Goal: Task Accomplishment & Management: Complete application form

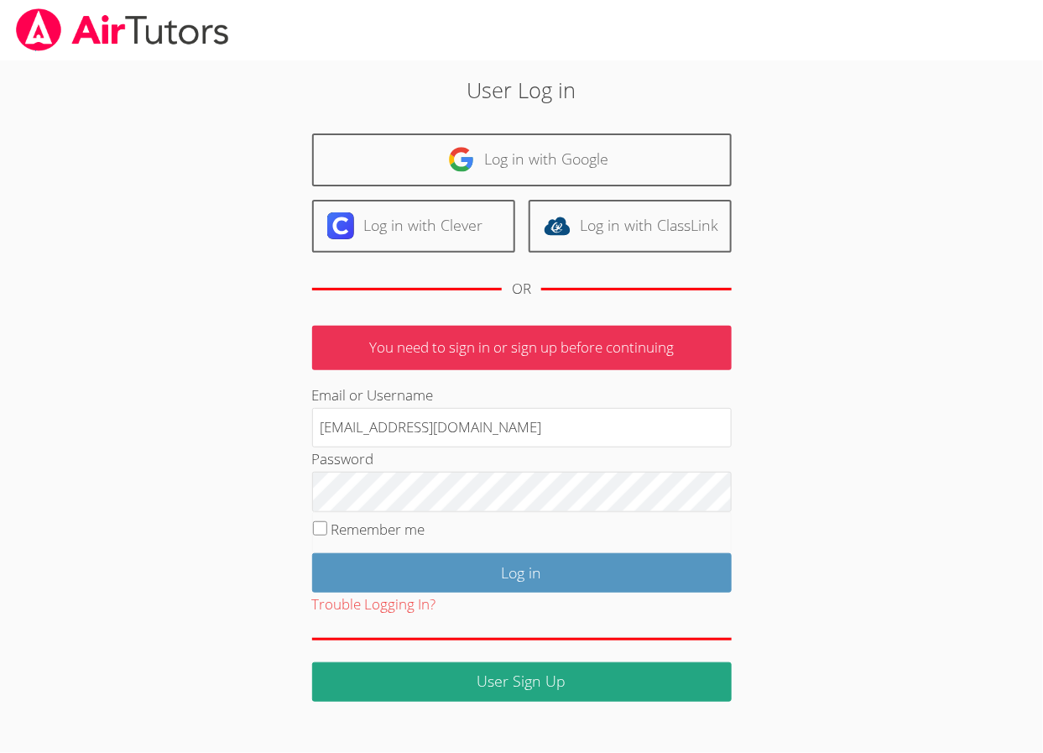
type input "joebommarito@gmail.com"
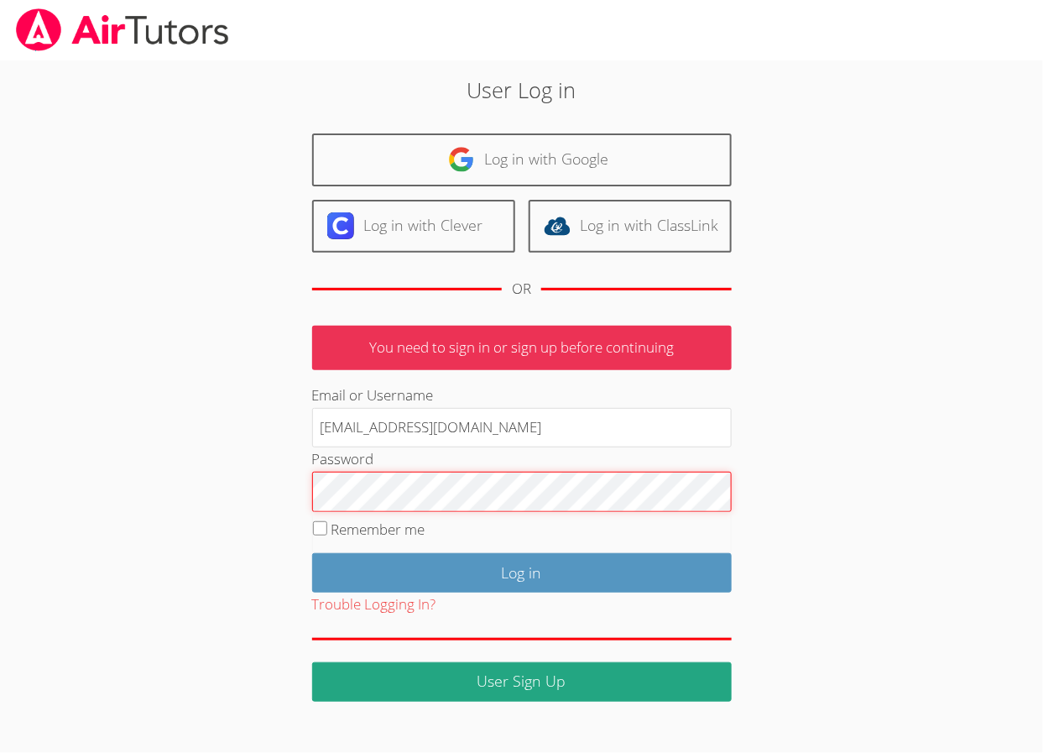
click at [521, 570] on input "Log in" at bounding box center [522, 572] width 420 height 39
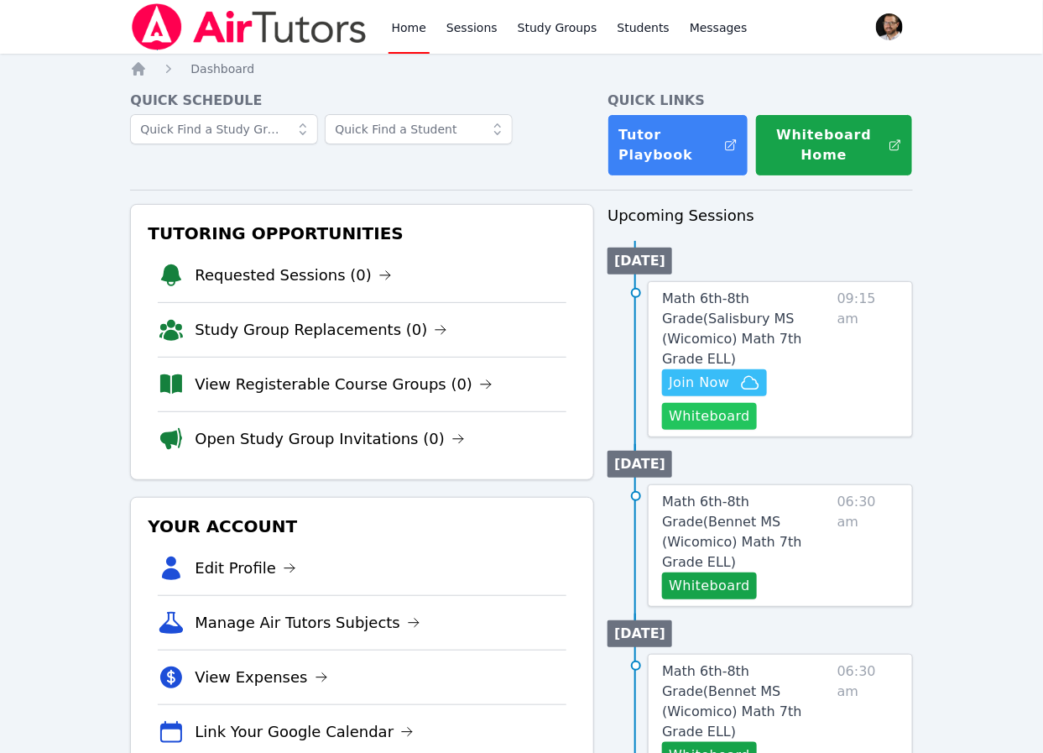
click at [724, 403] on button "Whiteboard" at bounding box center [709, 416] width 95 height 27
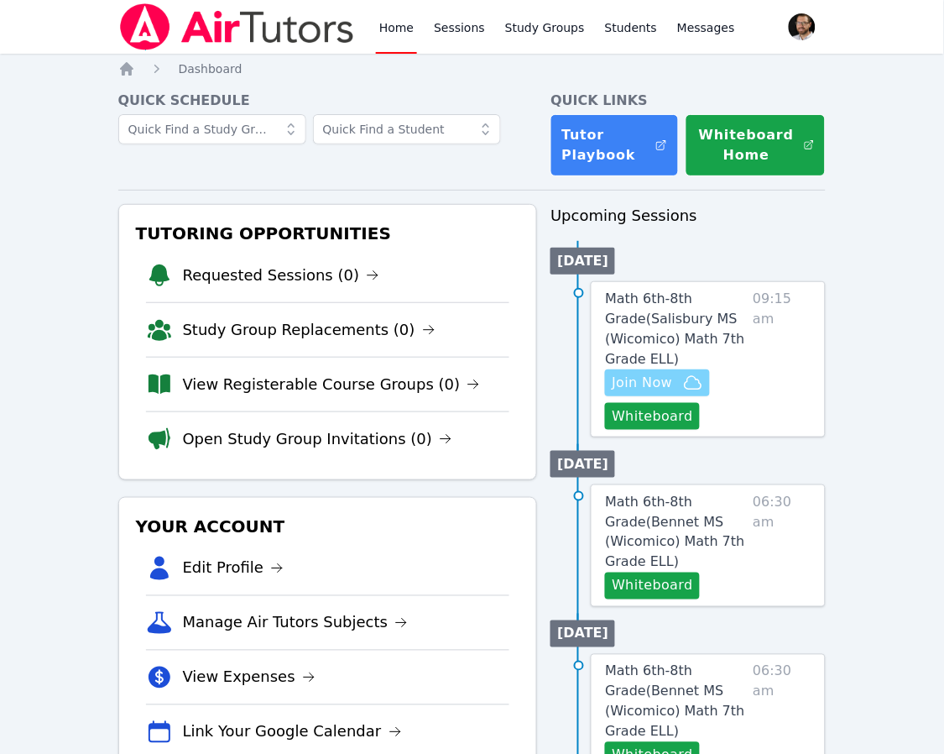
click at [653, 378] on span "Join Now" at bounding box center [642, 383] width 60 height 20
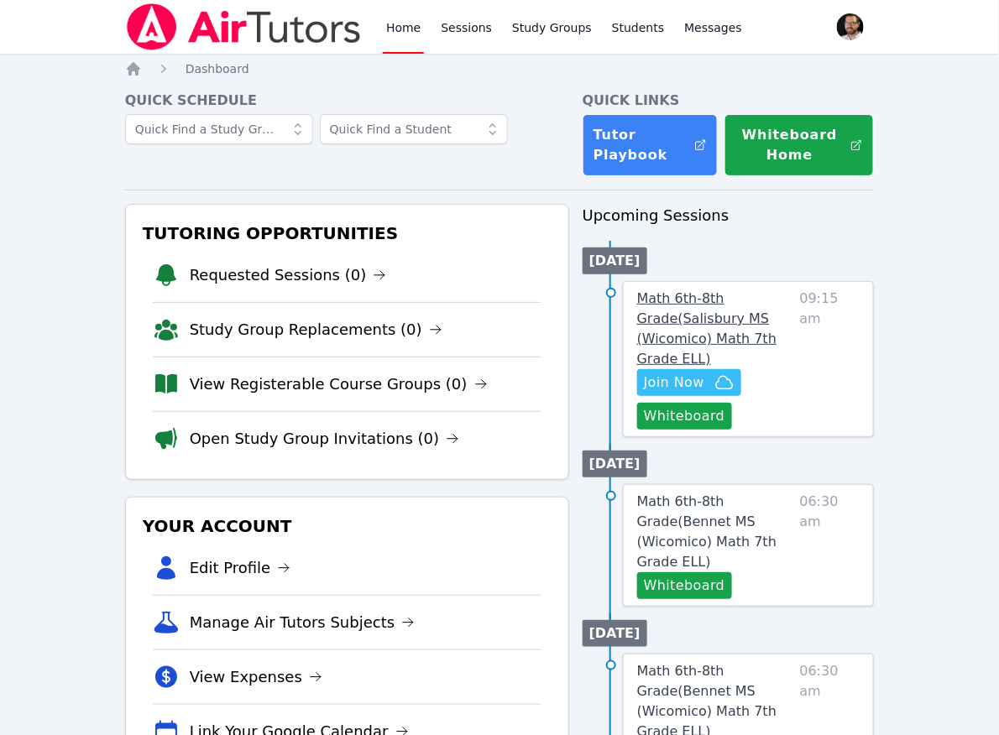
click at [675, 312] on span "Math 6th-8th Grade ( Salisbury MS (Wicomico) Math 7th Grade ELL )" at bounding box center [706, 328] width 139 height 76
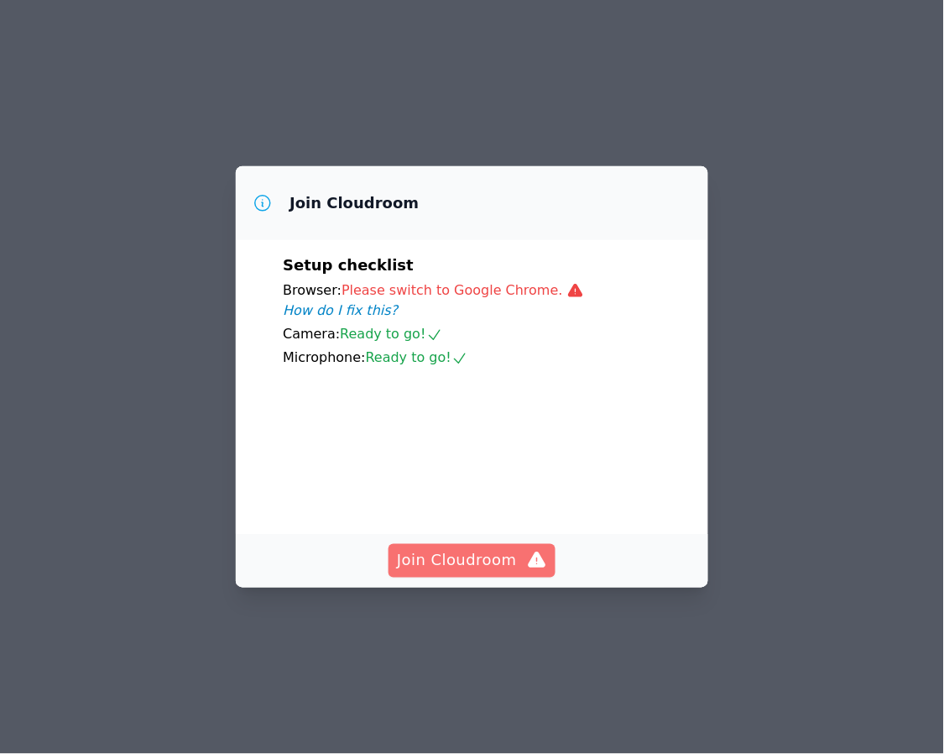
click at [495, 572] on span "Join Cloudroom" at bounding box center [472, 561] width 150 height 24
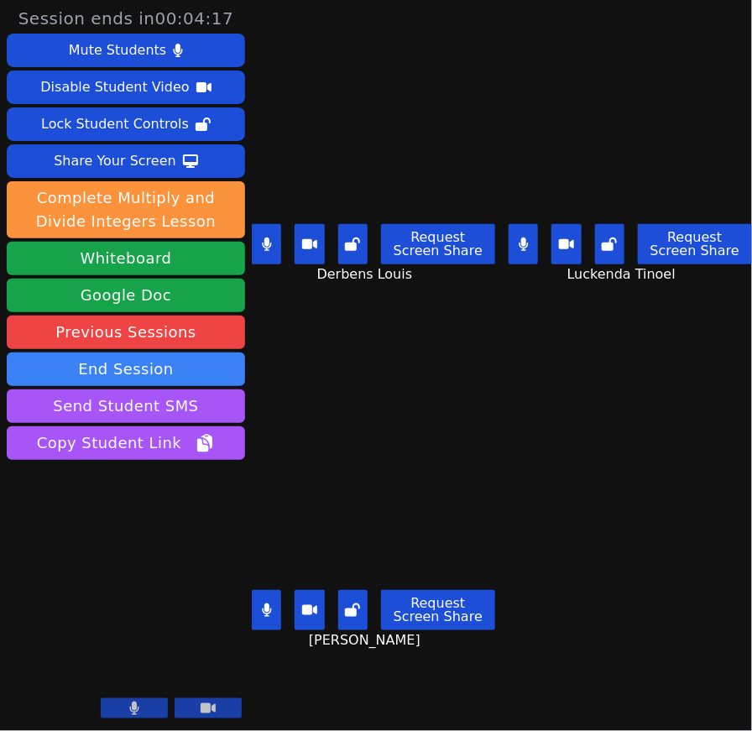
click at [269, 613] on icon at bounding box center [266, 609] width 9 height 13
click at [275, 250] on button at bounding box center [266, 244] width 29 height 40
click at [270, 251] on button at bounding box center [266, 244] width 29 height 40
click at [260, 613] on icon at bounding box center [267, 609] width 17 height 13
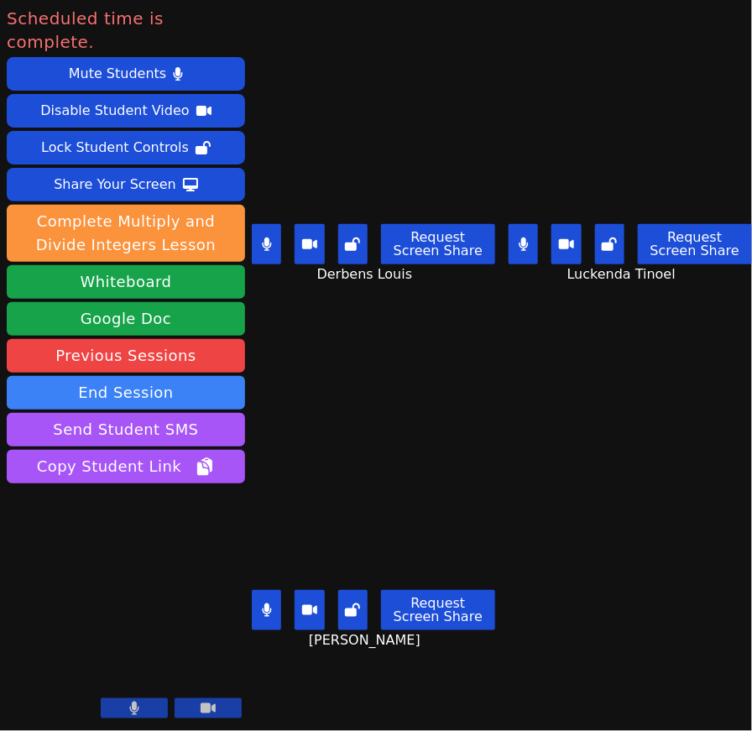
click at [276, 245] on button at bounding box center [266, 244] width 29 height 40
click at [260, 245] on icon at bounding box center [267, 244] width 17 height 13
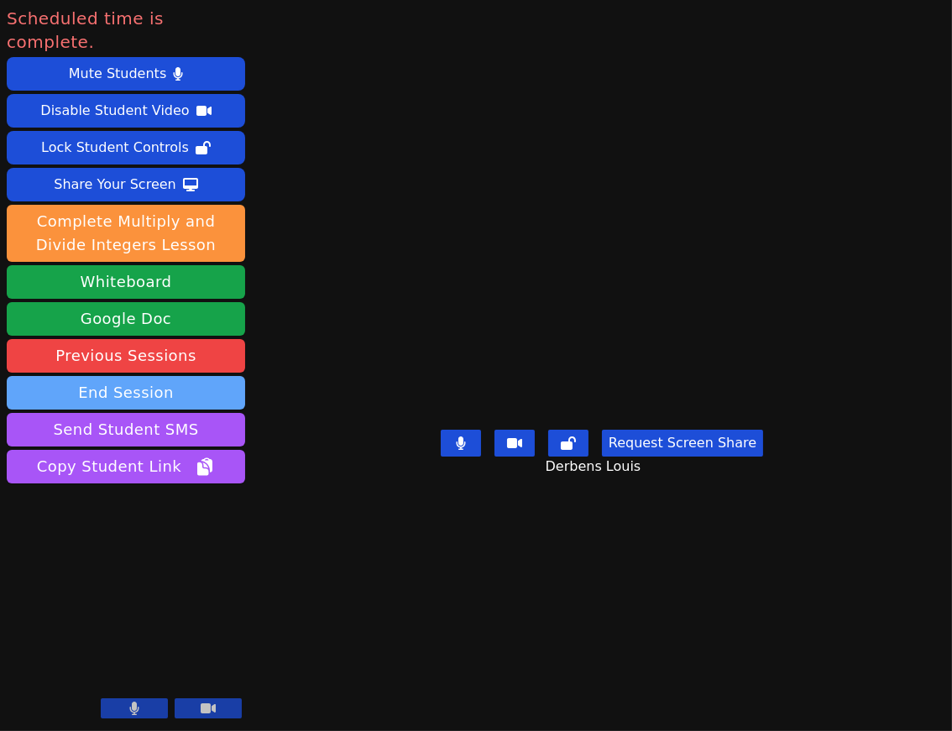
click at [123, 376] on button "End Session" at bounding box center [126, 393] width 238 height 34
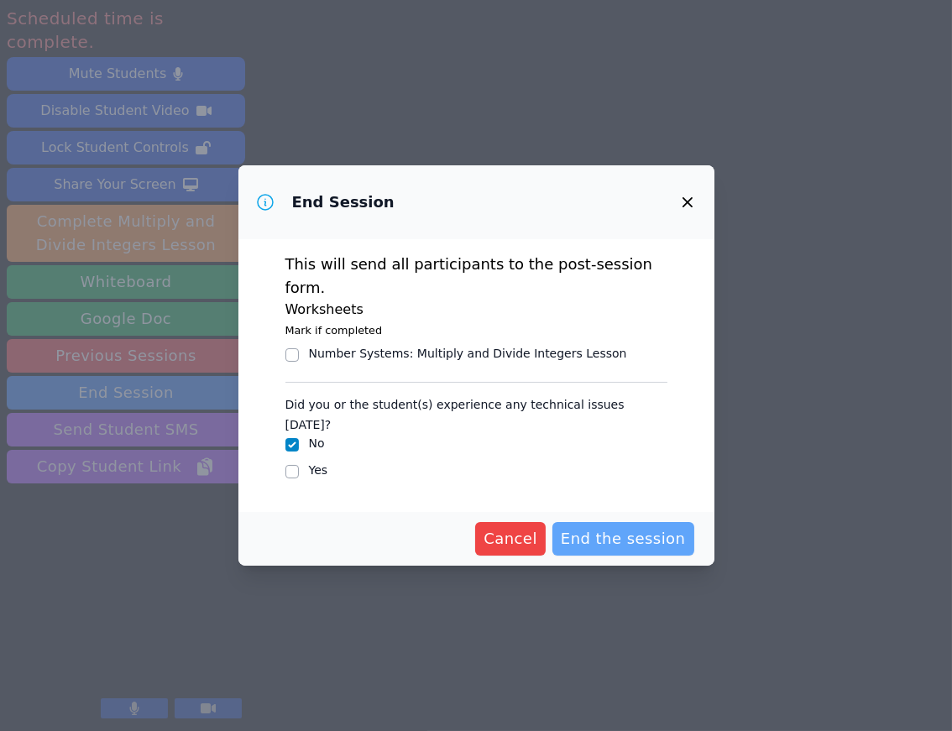
click at [610, 527] on span "End the session" at bounding box center [623, 539] width 125 height 24
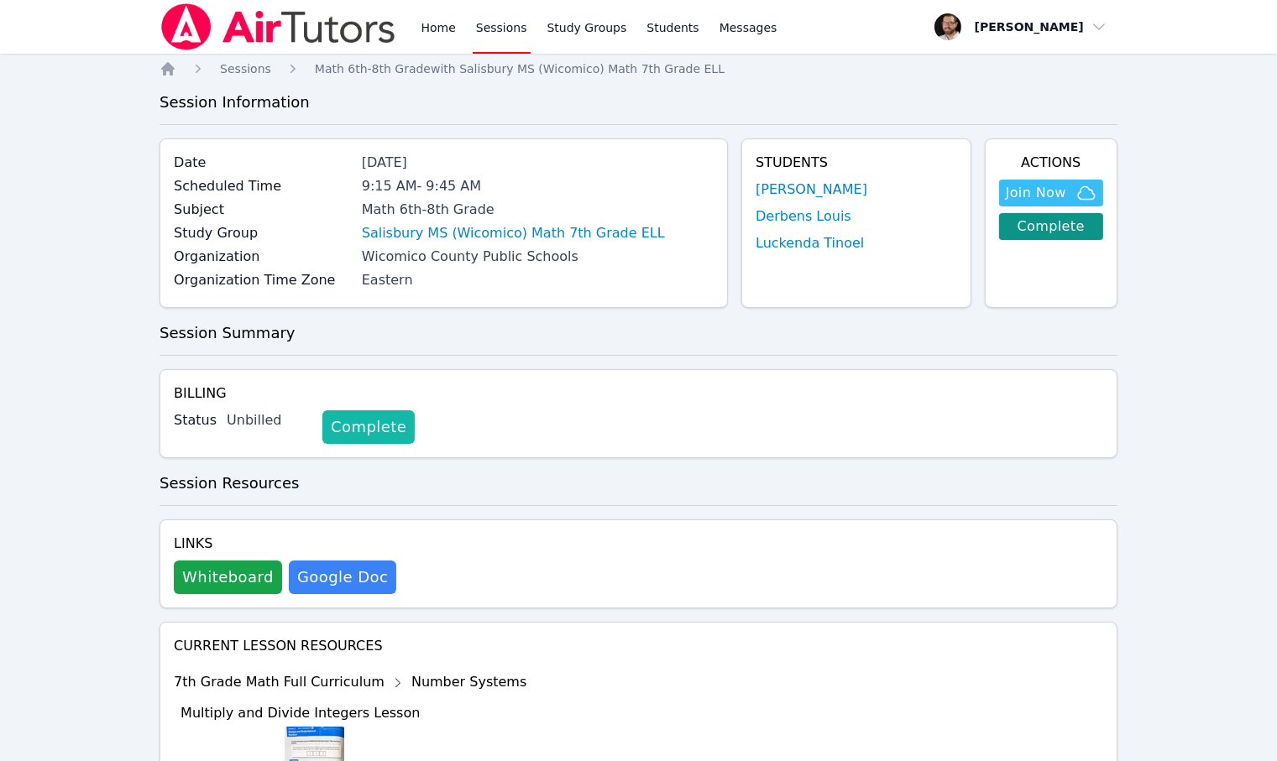
click at [356, 413] on link "Complete" at bounding box center [368, 427] width 92 height 34
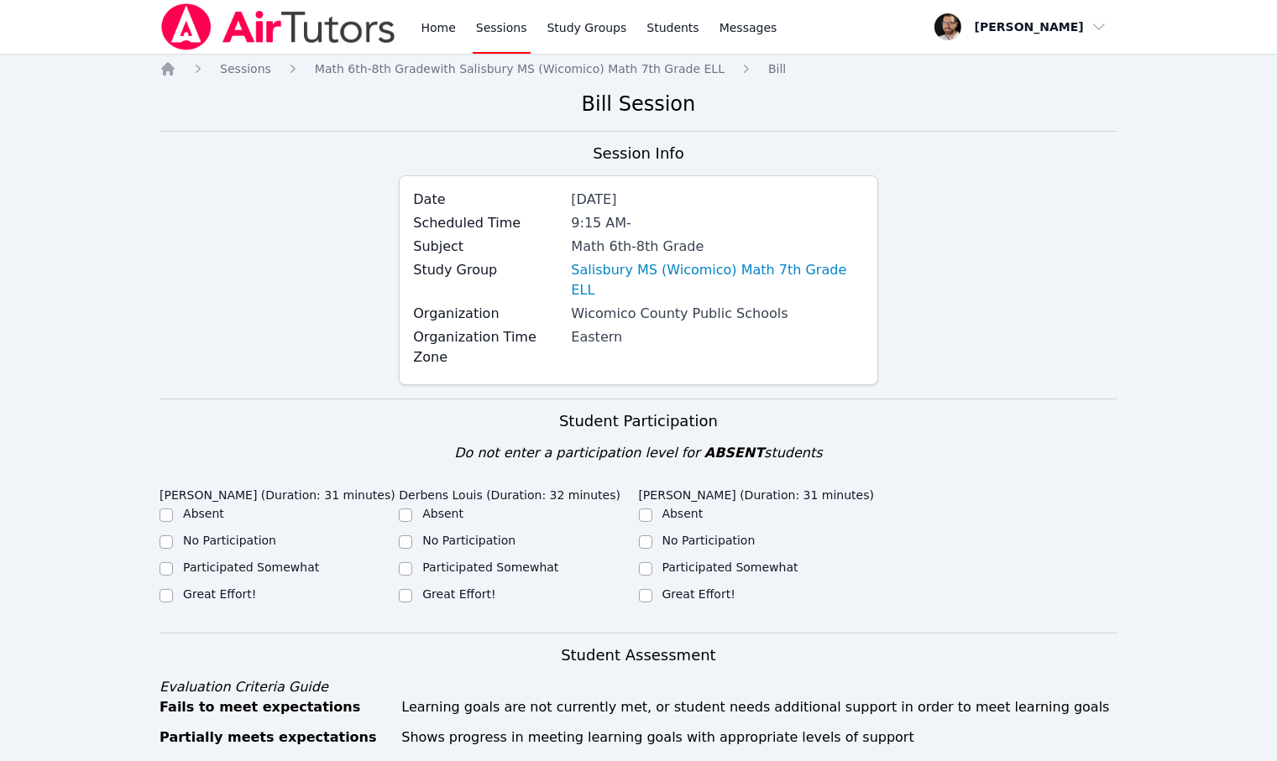
click at [222, 561] on label "Participated Somewhat" at bounding box center [251, 567] width 136 height 13
click at [173, 562] on input "Participated Somewhat" at bounding box center [165, 568] width 13 height 13
checkbox input "true"
click at [454, 561] on label "Participated Somewhat" at bounding box center [490, 567] width 136 height 13
click at [412, 562] on input "Participated Somewhat" at bounding box center [405, 568] width 13 height 13
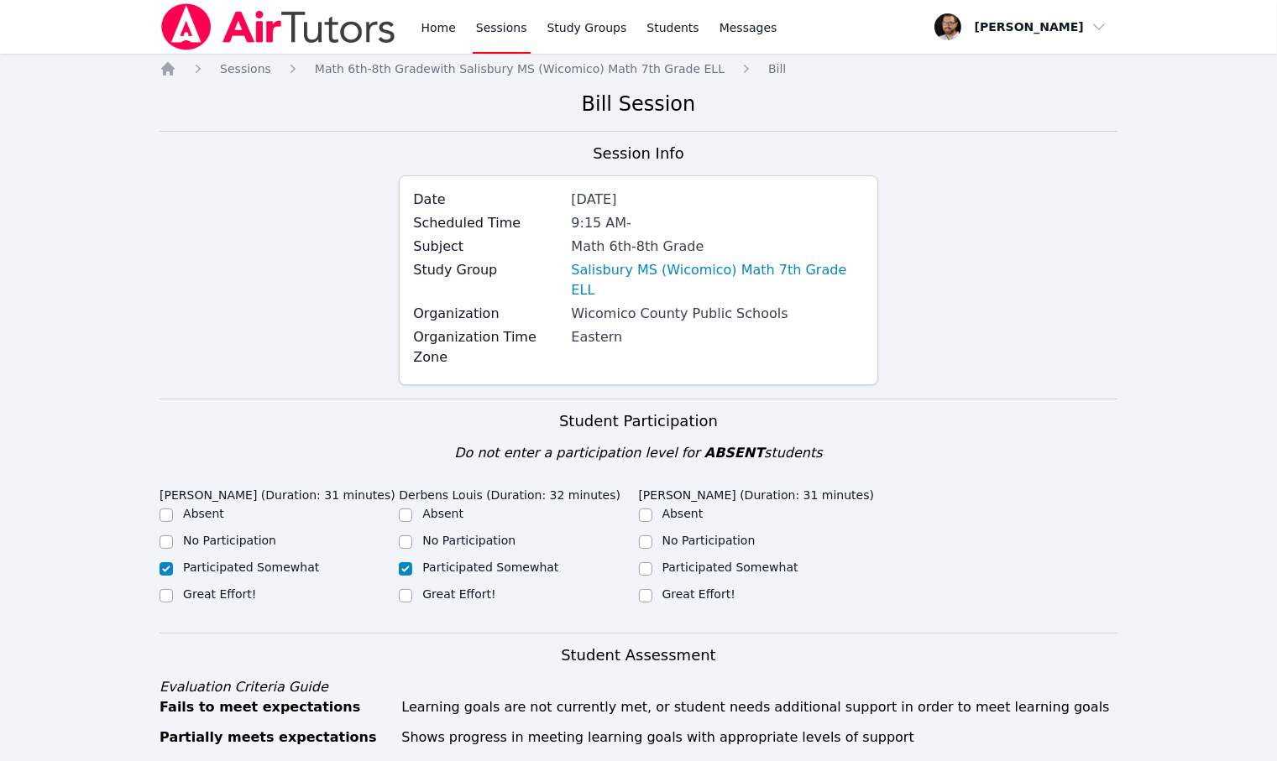
checkbox input "true"
click at [709, 588] on label "Great Effort!" at bounding box center [698, 594] width 73 height 13
click at [652, 589] on input "Great Effort!" at bounding box center [645, 595] width 13 height 13
checkbox input "true"
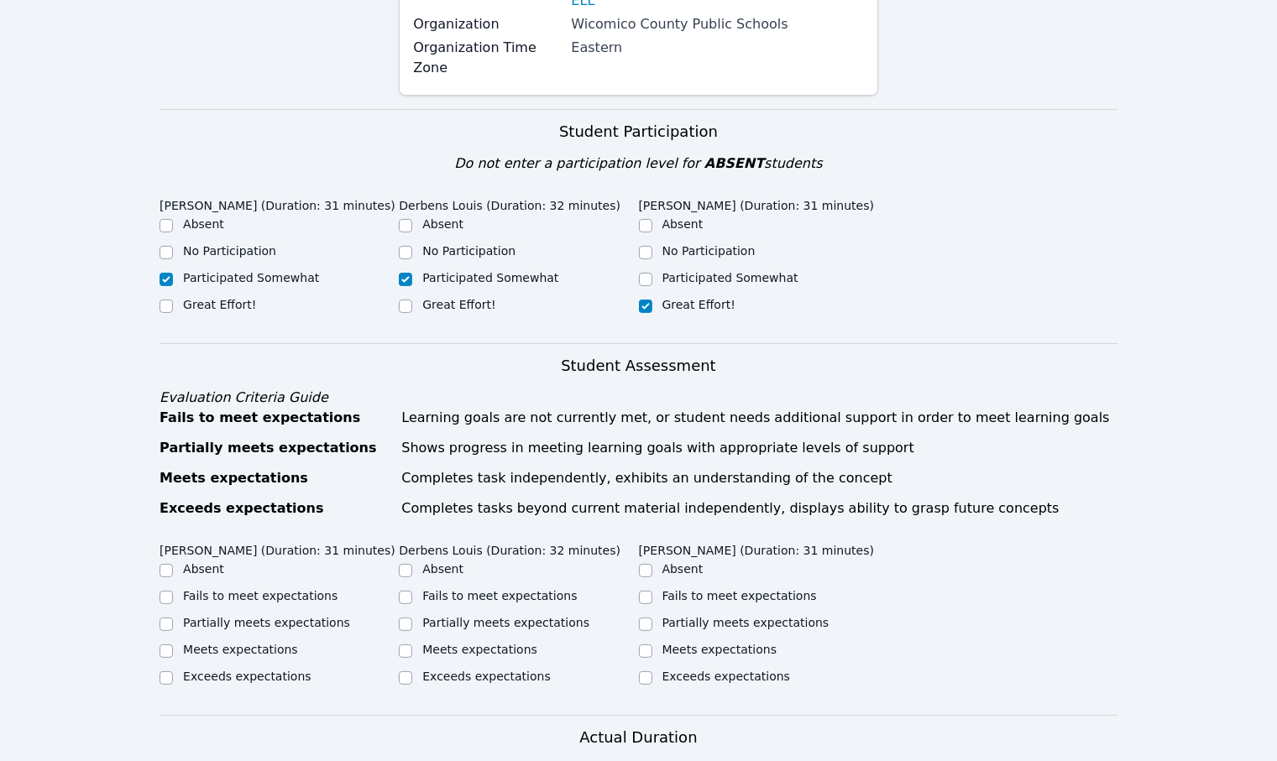
scroll to position [314, 0]
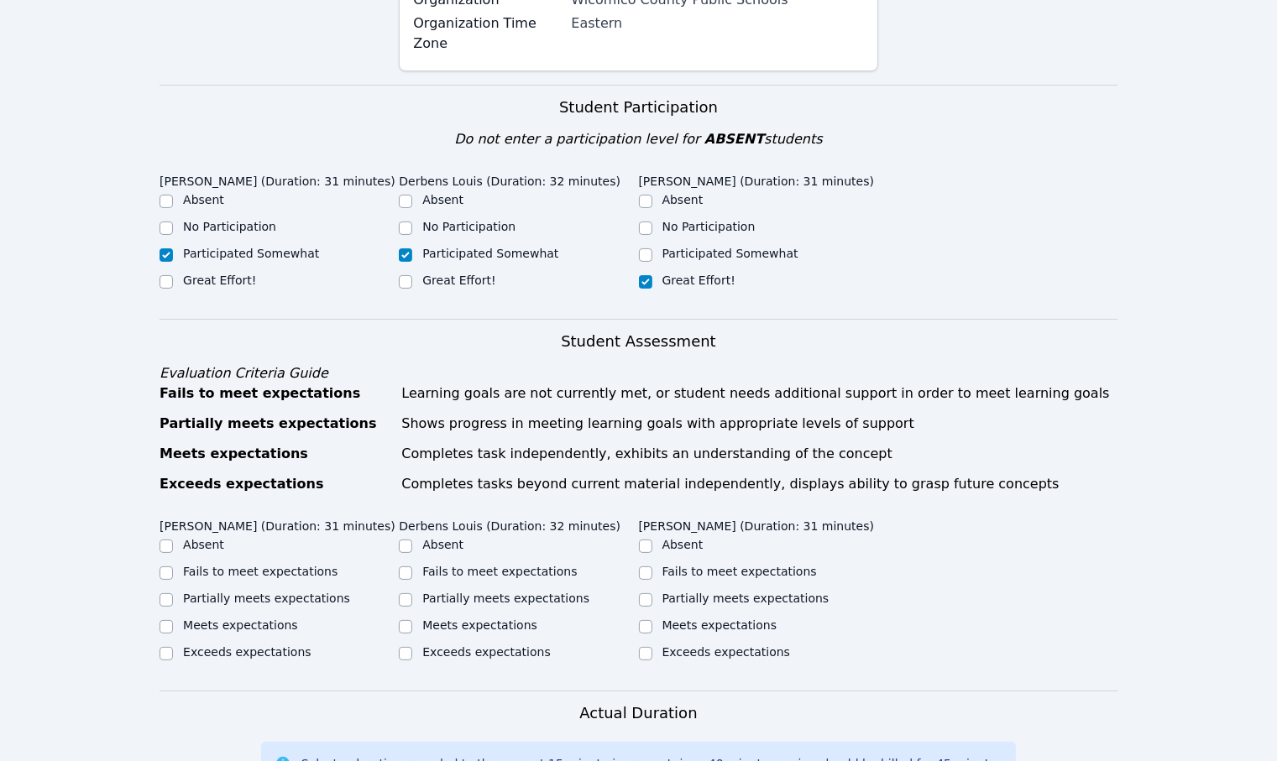
click at [695, 645] on label "Exceeds expectations" at bounding box center [726, 651] width 128 height 13
click at [652, 647] on input "Exceeds expectations" at bounding box center [645, 653] width 13 height 13
checkbox input "true"
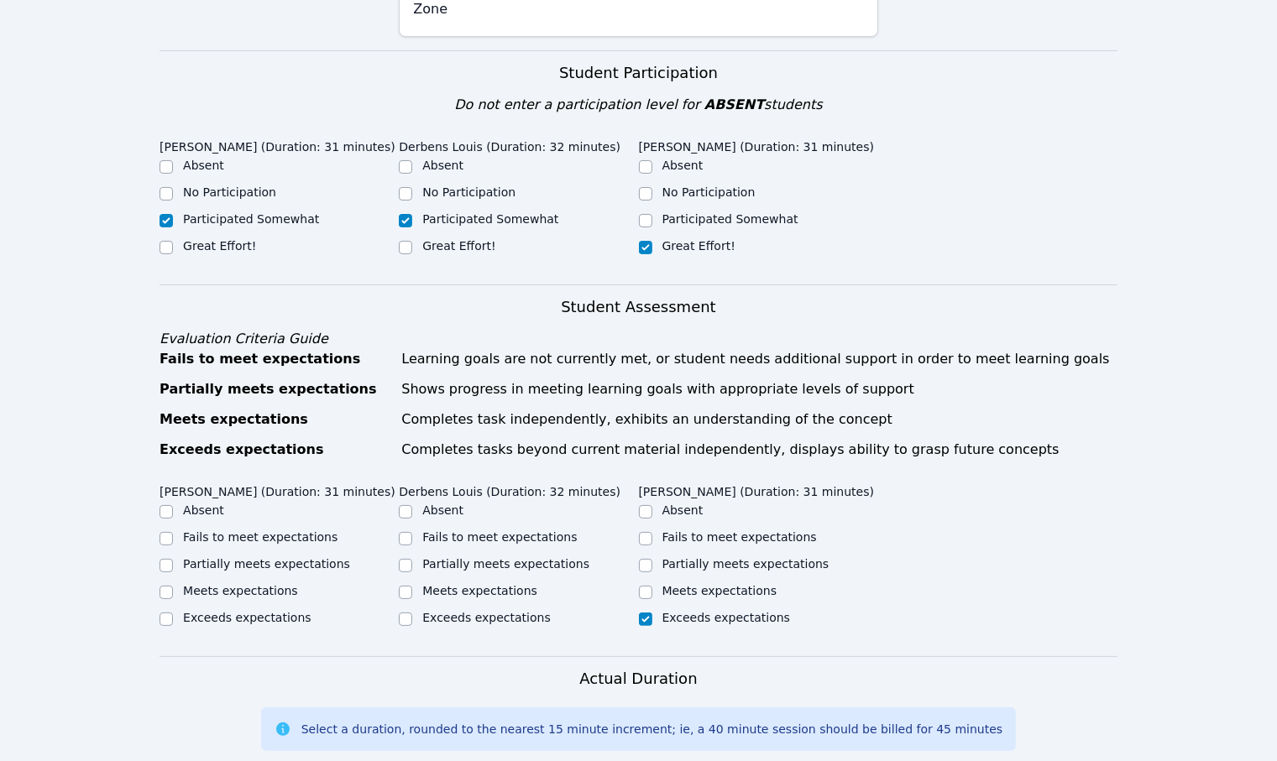
scroll to position [351, 0]
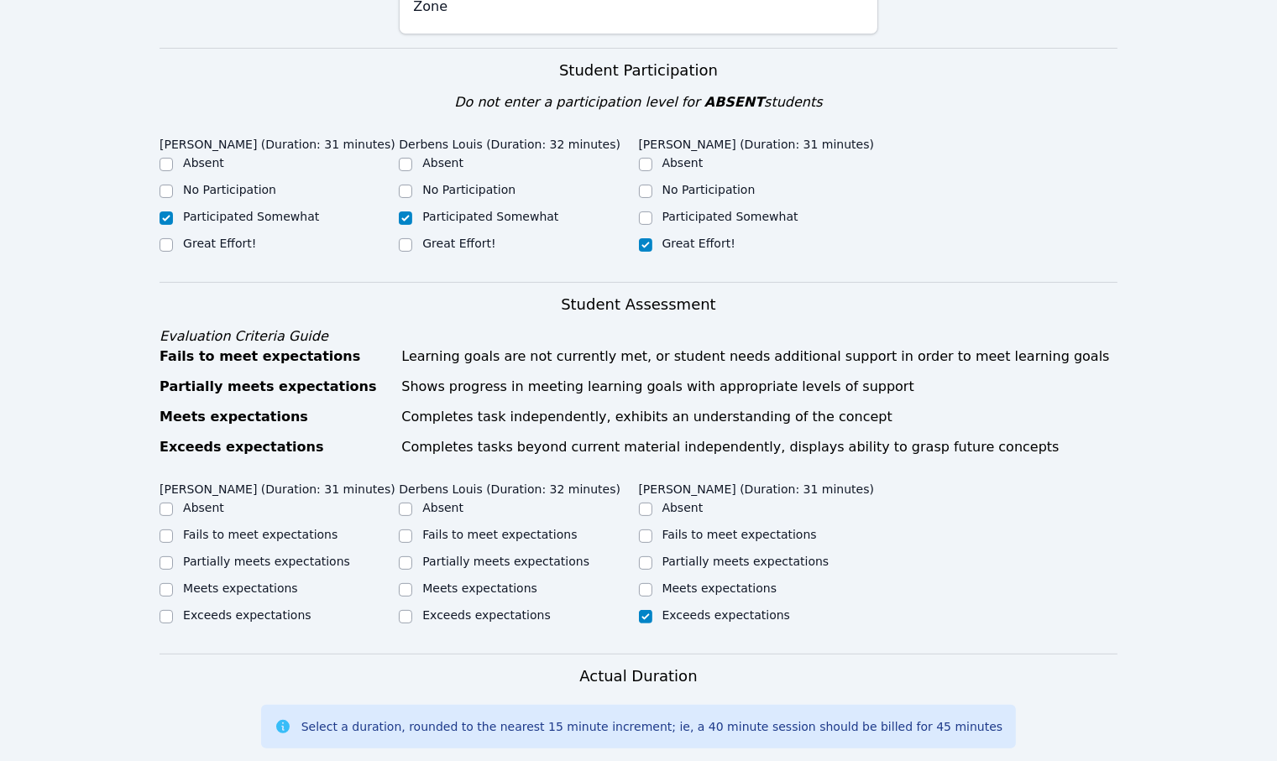
click at [463, 555] on label "Partially meets expectations" at bounding box center [505, 561] width 167 height 13
click at [412, 556] on input "Partially meets expectations" at bounding box center [405, 562] width 13 height 13
checkbox input "true"
click at [242, 555] on label "Partially meets expectations" at bounding box center [266, 561] width 167 height 13
click at [173, 556] on input "Partially meets expectations" at bounding box center [165, 562] width 13 height 13
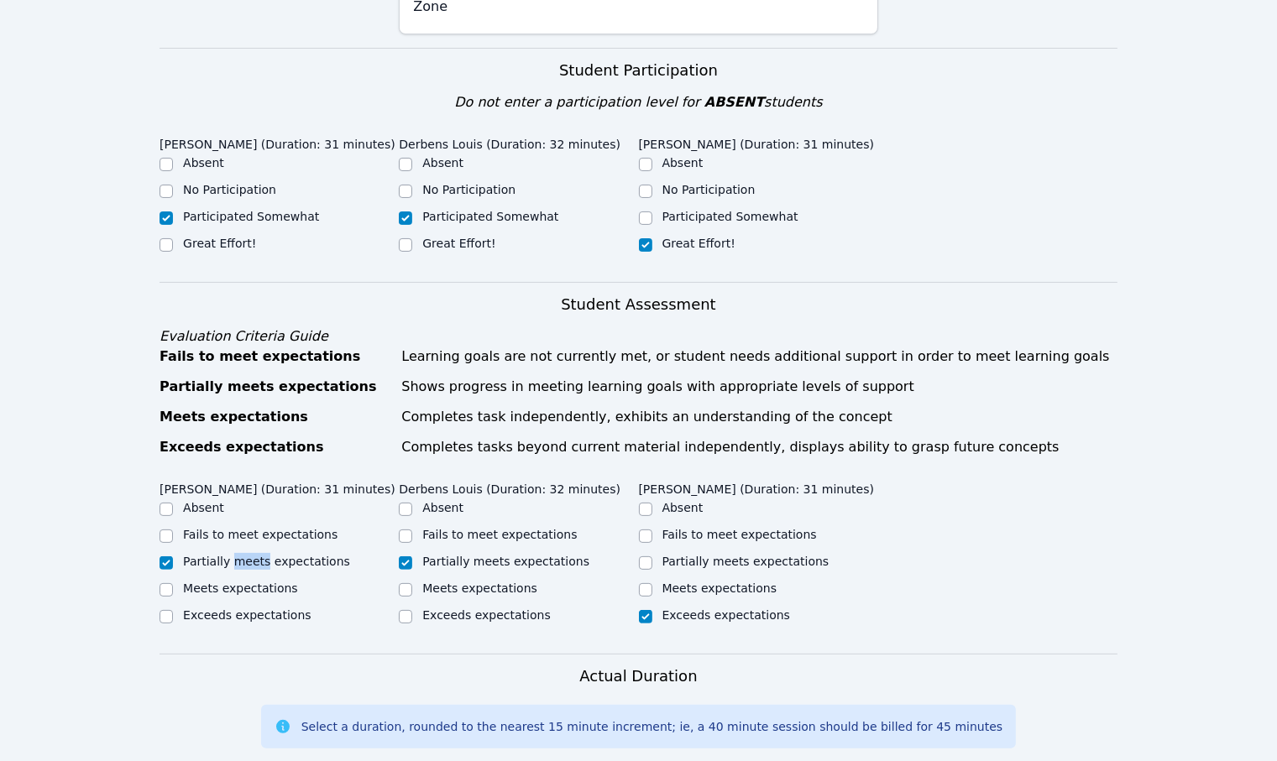
click at [242, 555] on label "Partially meets expectations" at bounding box center [266, 561] width 167 height 13
click at [173, 556] on input "Partially meets expectations" at bounding box center [165, 562] width 13 height 13
checkbox input "true"
click at [76, 652] on div "Home Sessions Study Groups Students Messages Open user menu Joseph Bommarito Op…" at bounding box center [638, 521] width 1277 height 1744
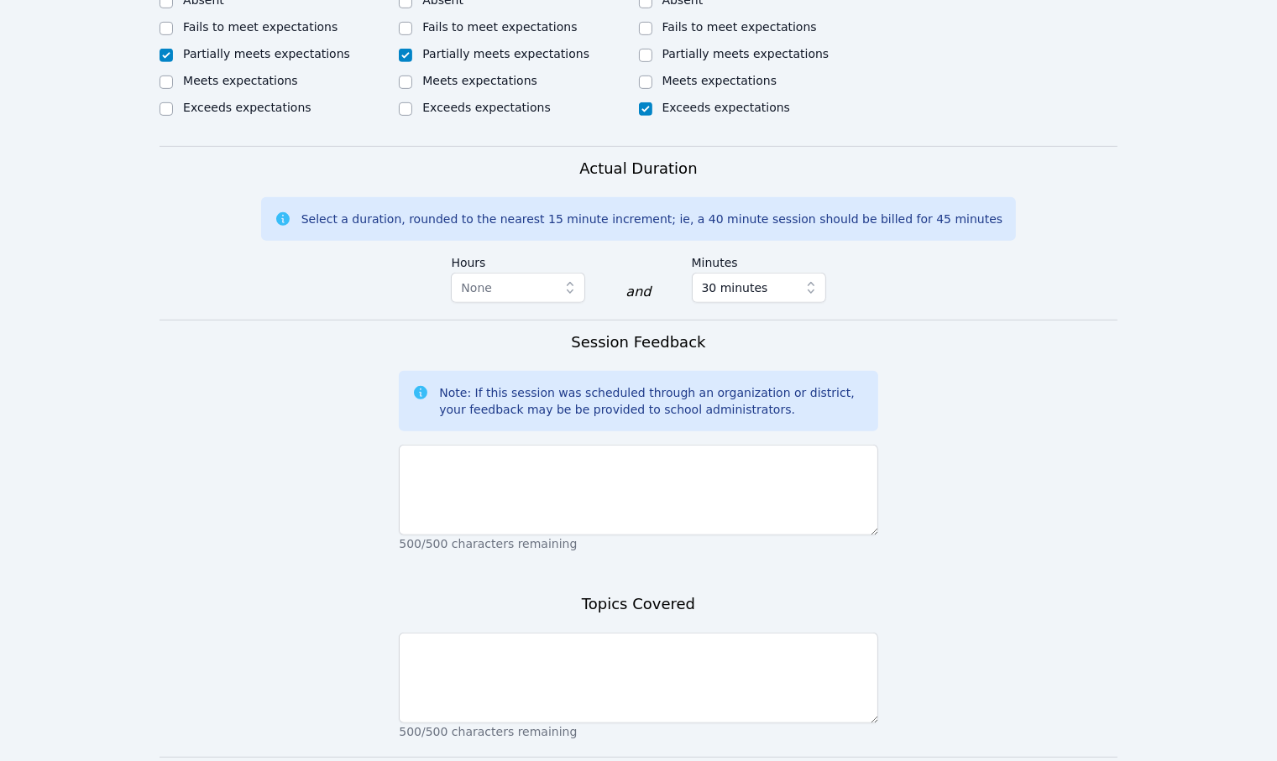
scroll to position [892, 0]
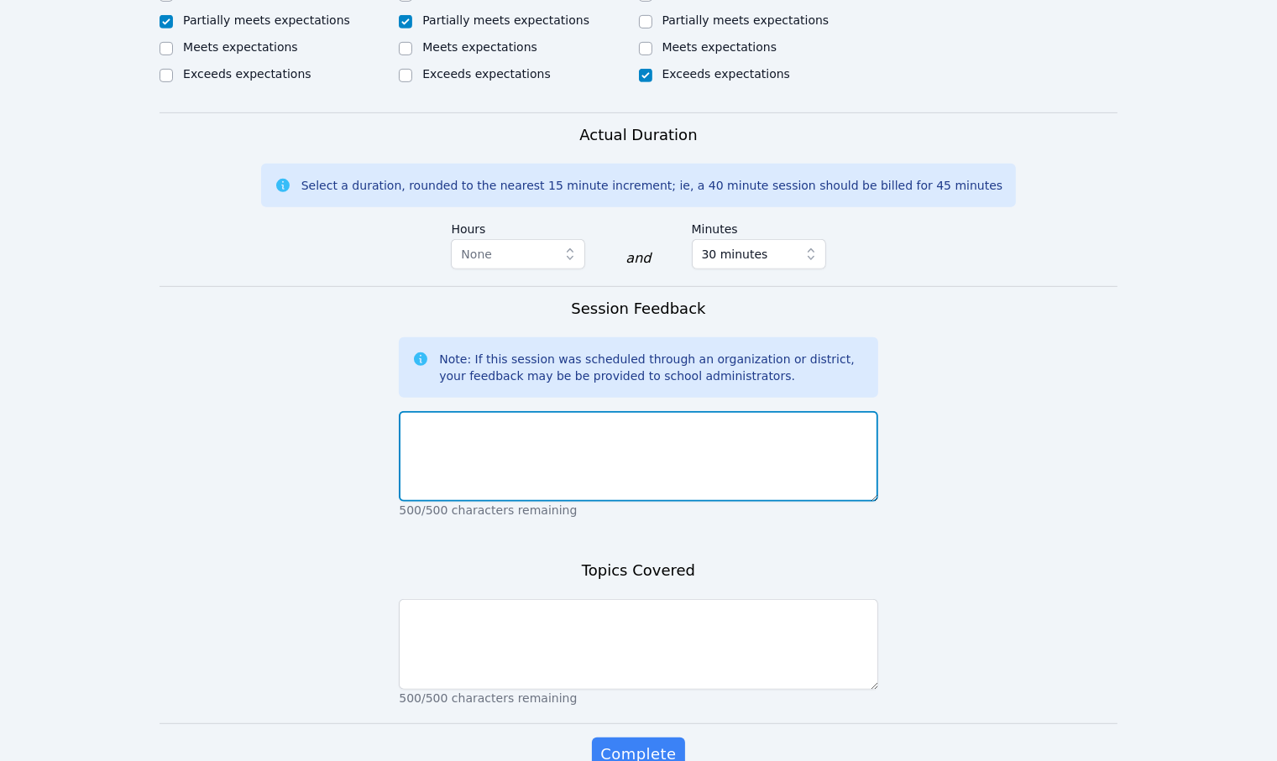
click at [584, 452] on textarea at bounding box center [638, 456] width 478 height 91
type textarea "Derbens a"
drag, startPoint x: 597, startPoint y: 394, endPoint x: 694, endPoint y: 396, distance: 97.4
click at [694, 411] on textarea "We worked on Scale Factors, and Figures with similar proportions" at bounding box center [638, 456] width 478 height 91
click at [613, 411] on textarea "We worked on Scale Factors, and Figures with similar proportions" at bounding box center [638, 456] width 478 height 91
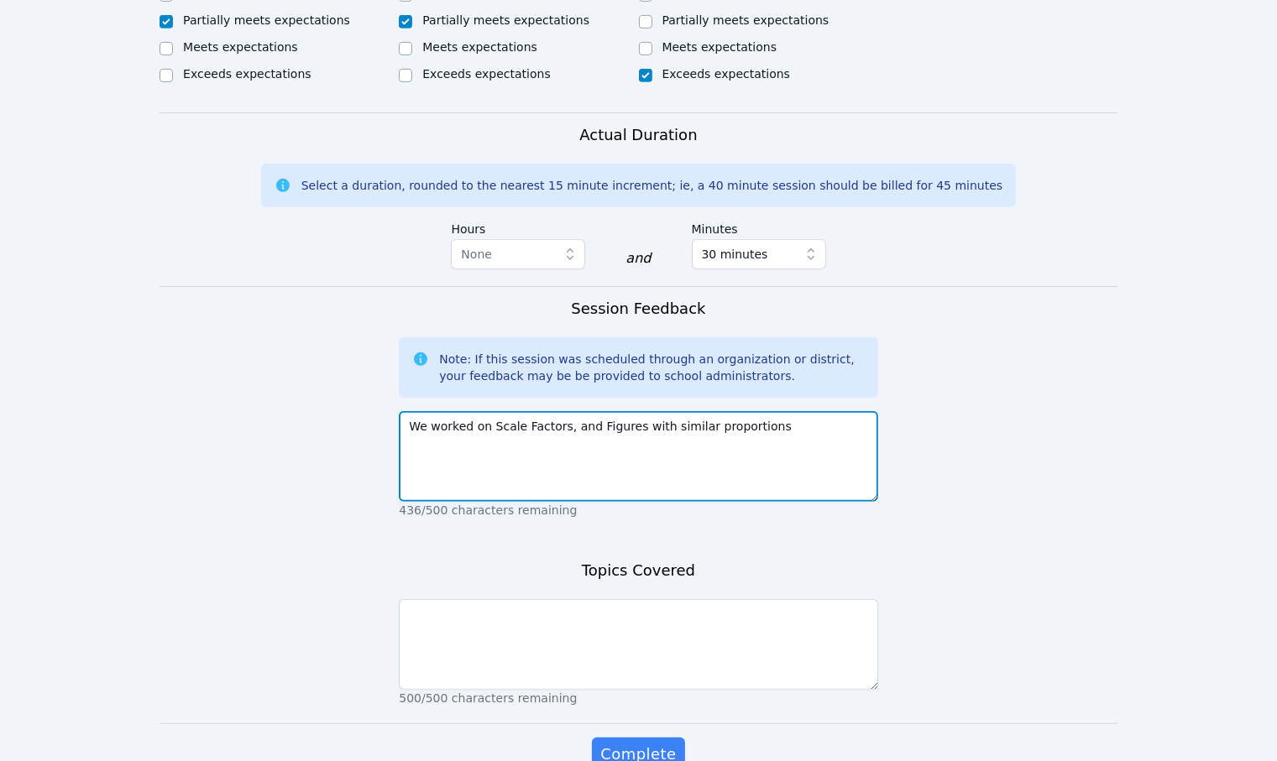
click at [613, 411] on textarea "We worked on Scale Factors, and Figures with similar proportions" at bounding box center [638, 456] width 478 height 91
click at [580, 411] on textarea "We worked on Scale Factors, and proportions with similar figures." at bounding box center [638, 456] width 478 height 91
click at [658, 411] on textarea "We worked on Scale Factors, proportions with similar figures." at bounding box center [638, 456] width 478 height 91
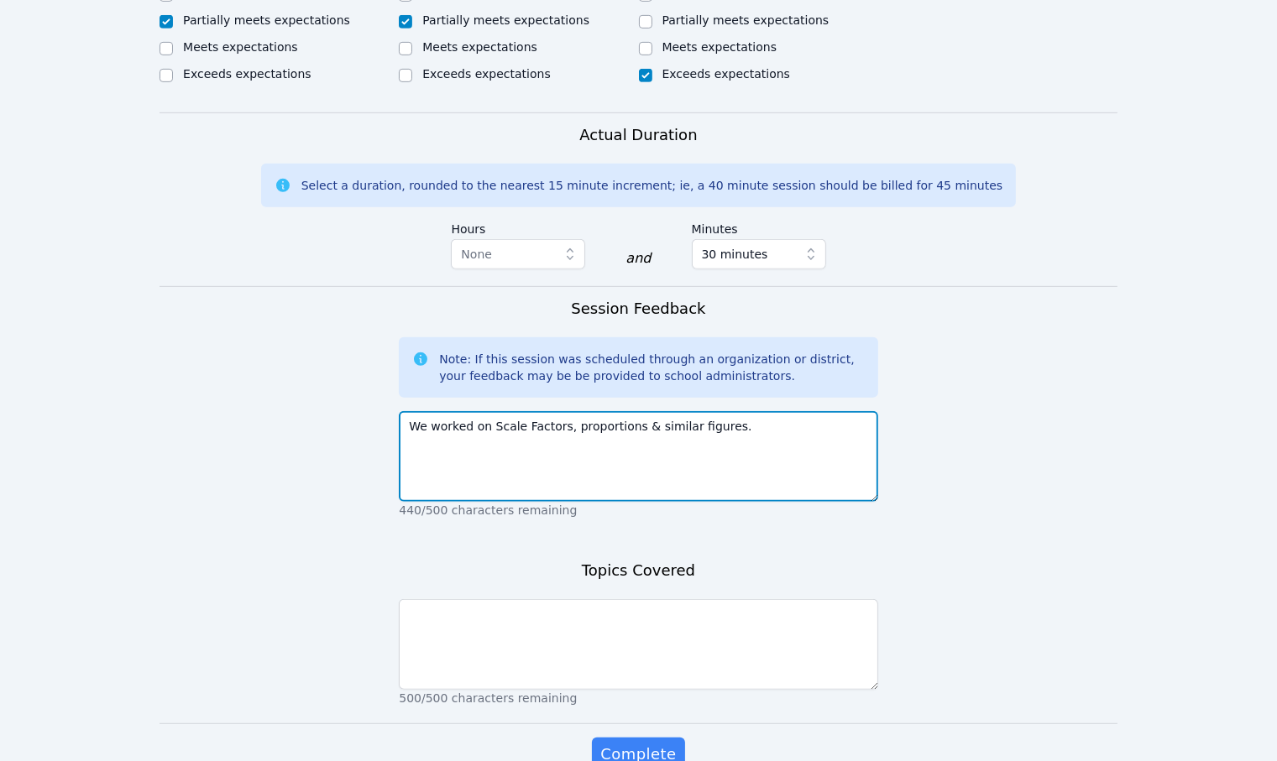
click at [648, 411] on textarea "We worked on Scale Factors, proportions & similar figures." at bounding box center [638, 456] width 478 height 91
click at [781, 411] on textarea "We worked on Scale Factors, proportions and similar figures." at bounding box center [638, 456] width 478 height 91
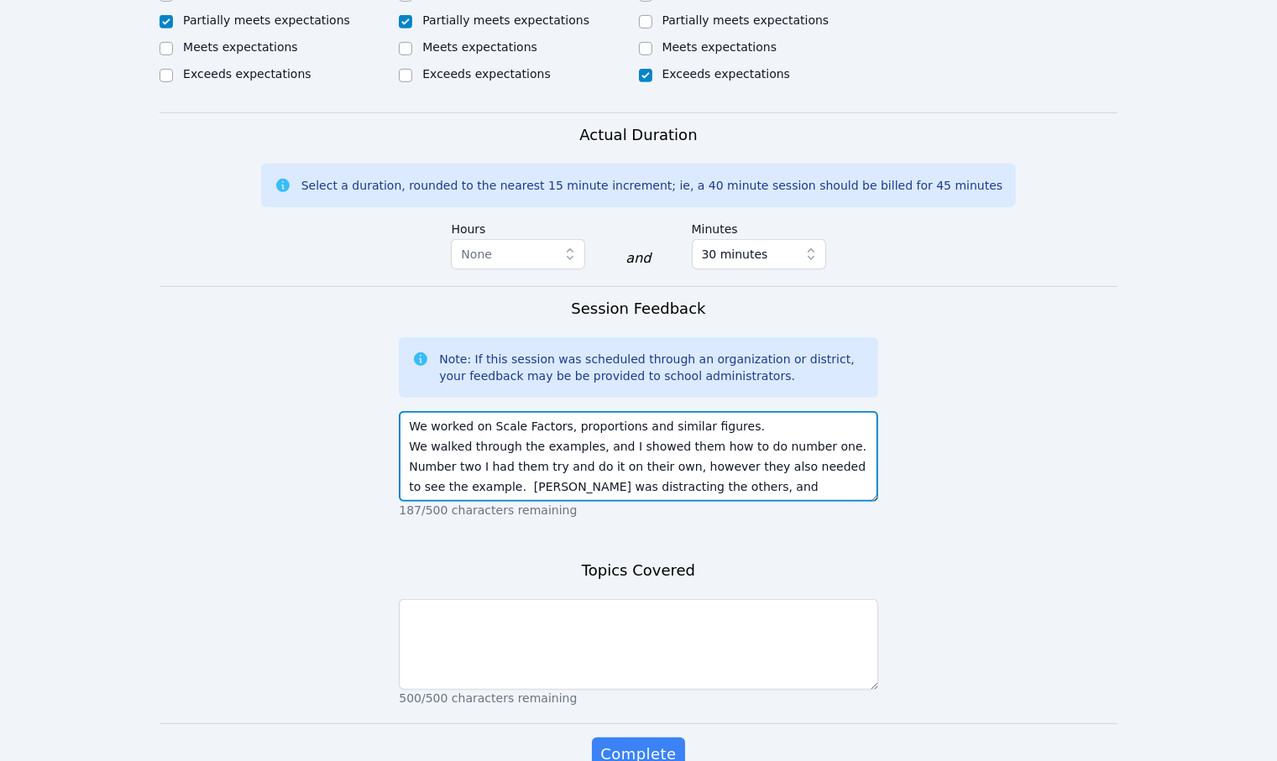
scroll to position [0, 0]
click at [775, 411] on textarea "We worked on Scale Factors, proportions and similar figures. We walked through …" at bounding box center [638, 456] width 478 height 91
type textarea "We worked on Scale Factors, proportions and similar figures. We walked through …"
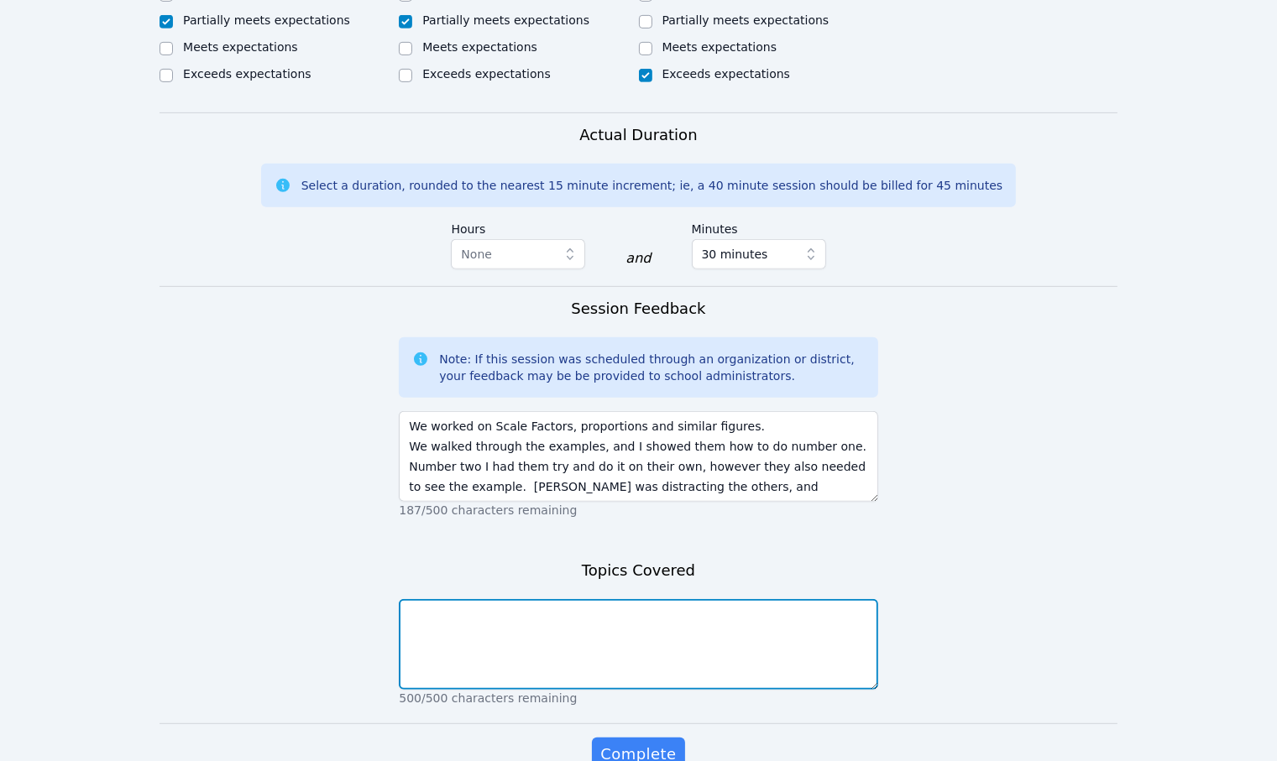
click at [665, 622] on textarea at bounding box center [638, 644] width 478 height 91
paste textarea "We worked on Scale Factors, proportions and similar figures."
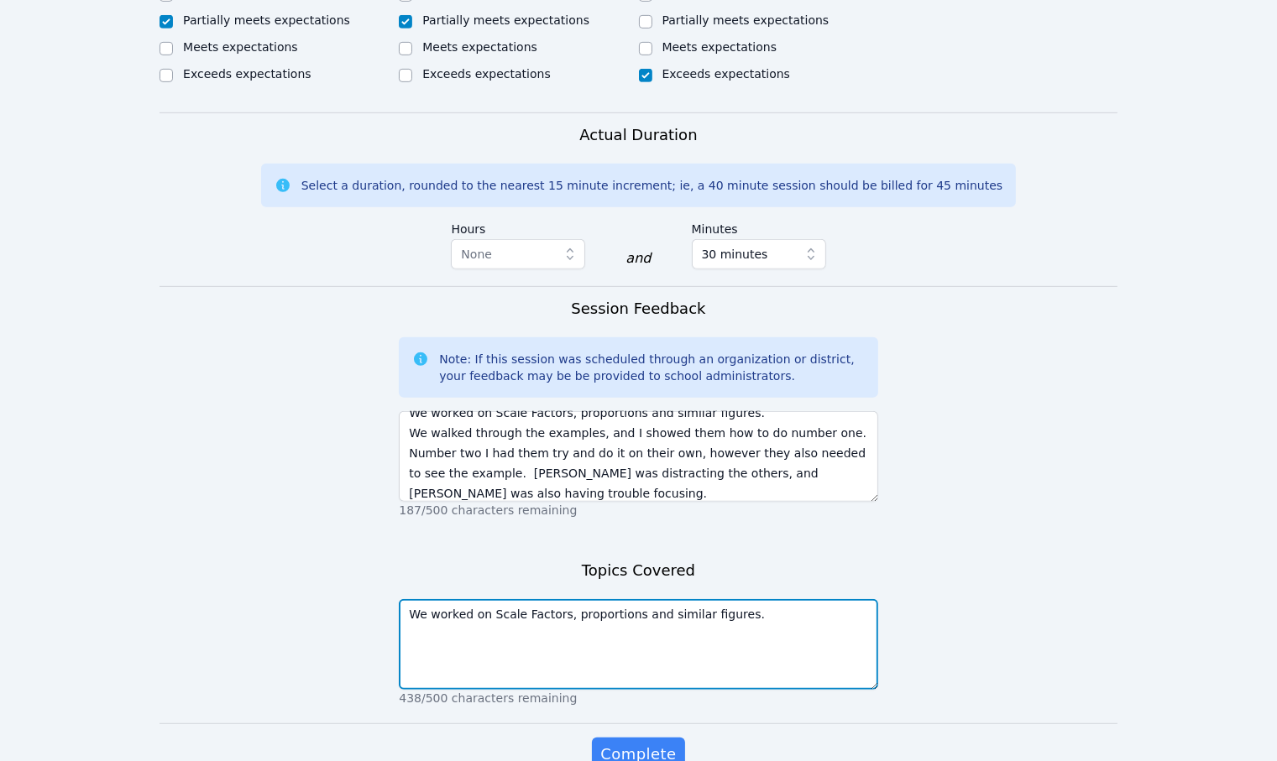
type textarea "We worked on Scale Factors, proportions and similar figures."
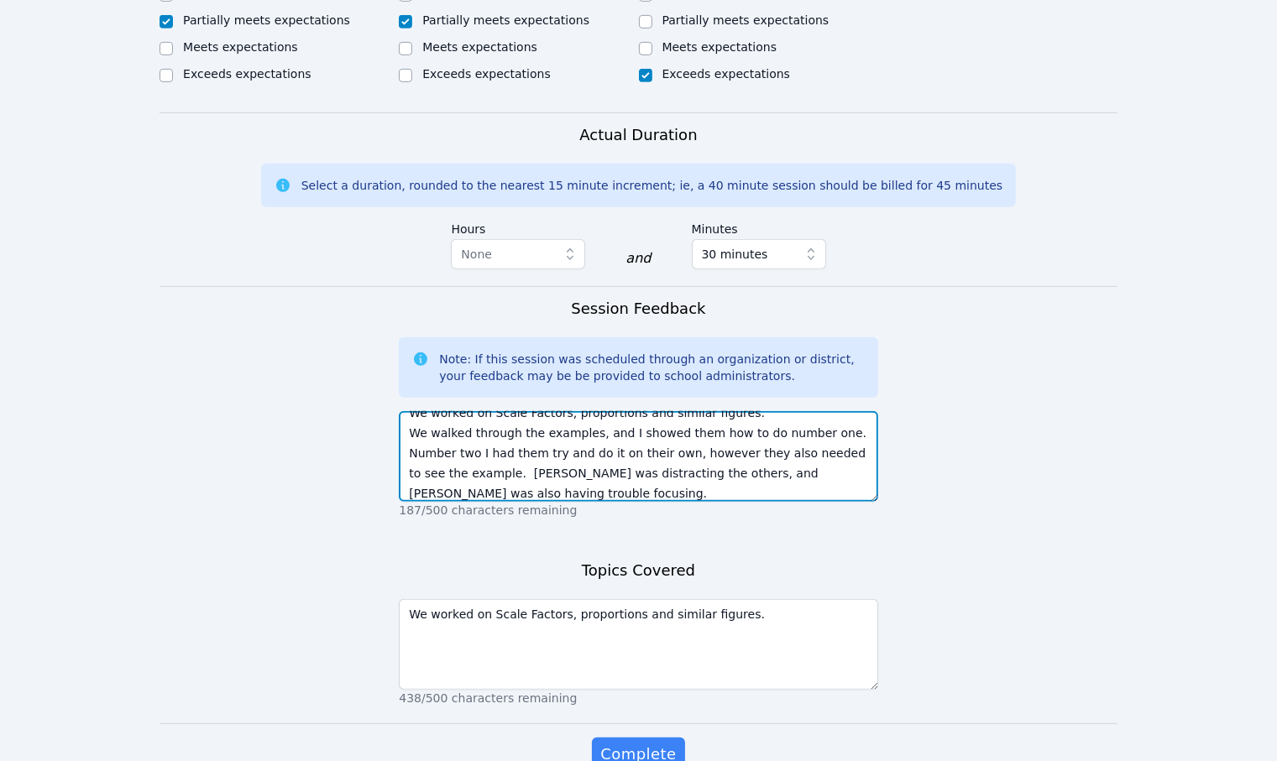
click at [650, 456] on textarea "We worked on Scale Factors, proportions and similar figures. We walked through …" at bounding box center [638, 456] width 478 height 91
click at [556, 461] on textarea "We worked on Scale Factors, proportions and similar figures. We walked through …" at bounding box center [638, 456] width 478 height 91
click at [555, 461] on textarea "We worked on Scale Factors, proportions and similar figures. We walked through …" at bounding box center [638, 456] width 478 height 91
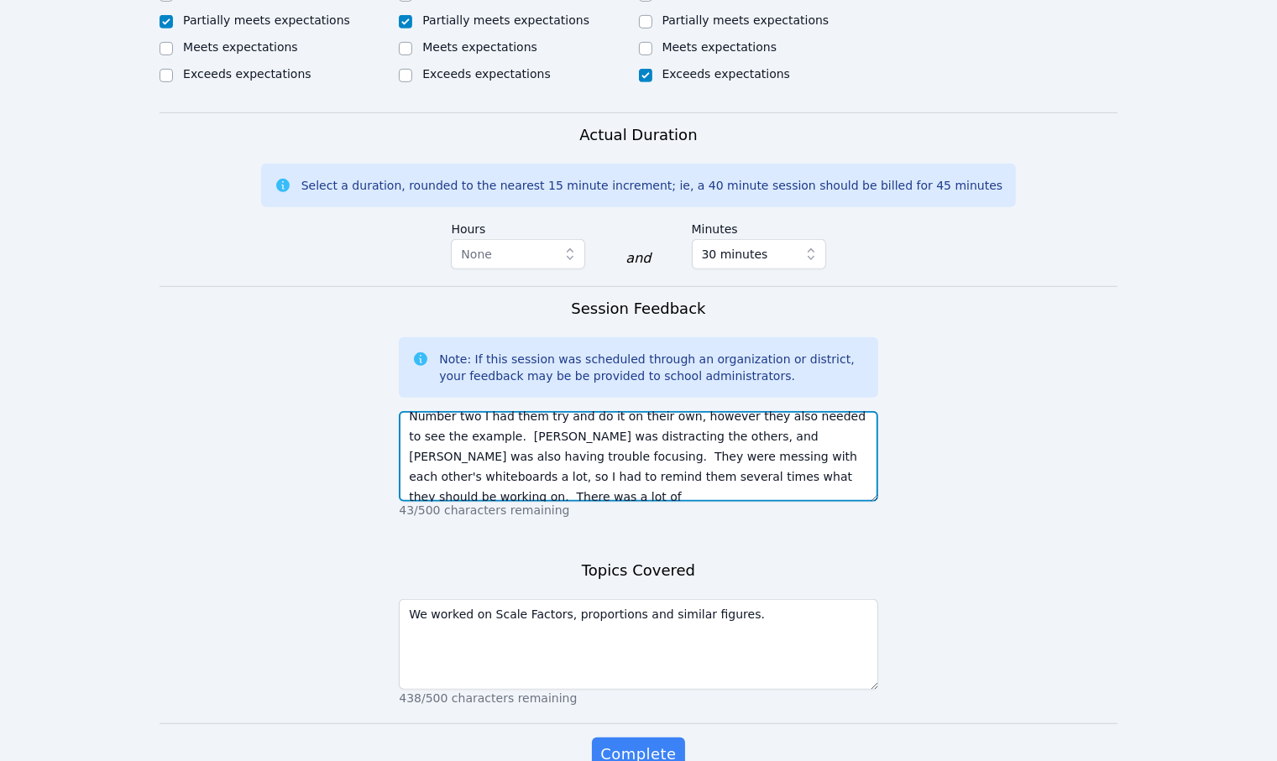
scroll to position [37, 0]
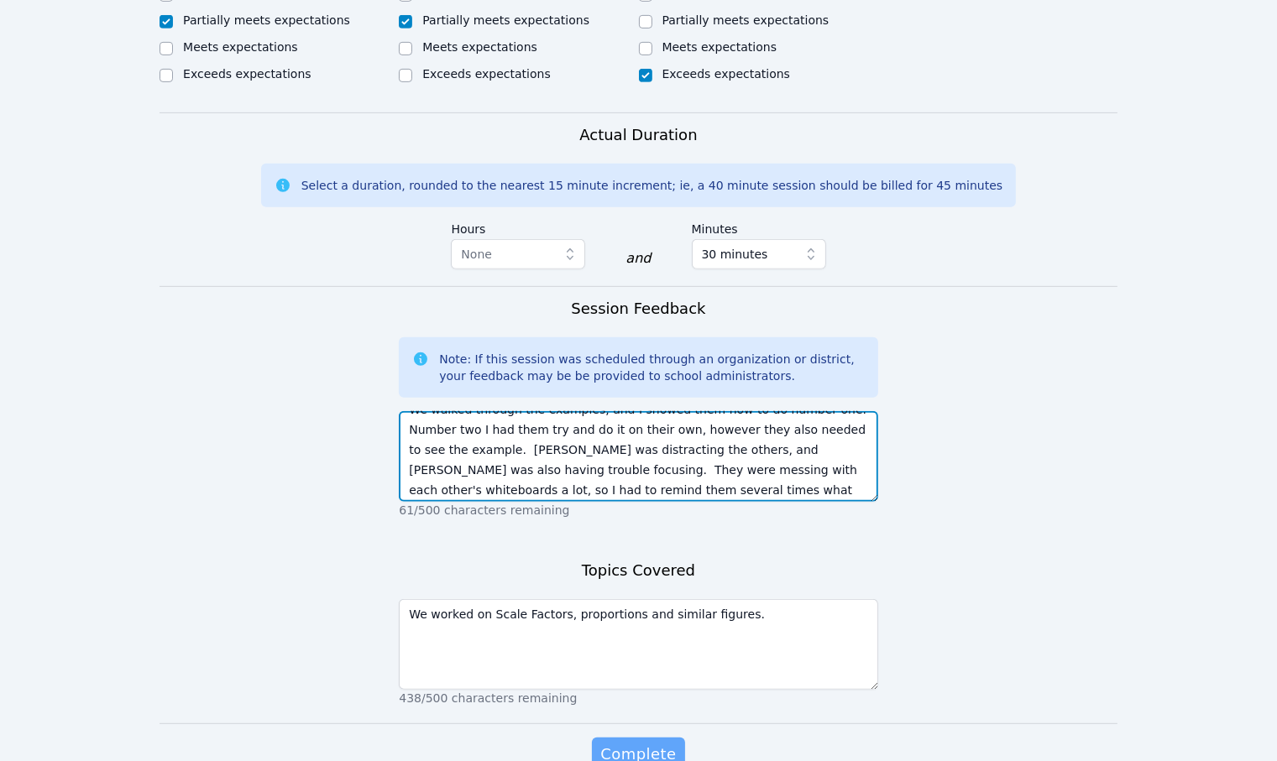
type textarea "We worked on Scale Factors, proportions and similar figures. We walked through …"
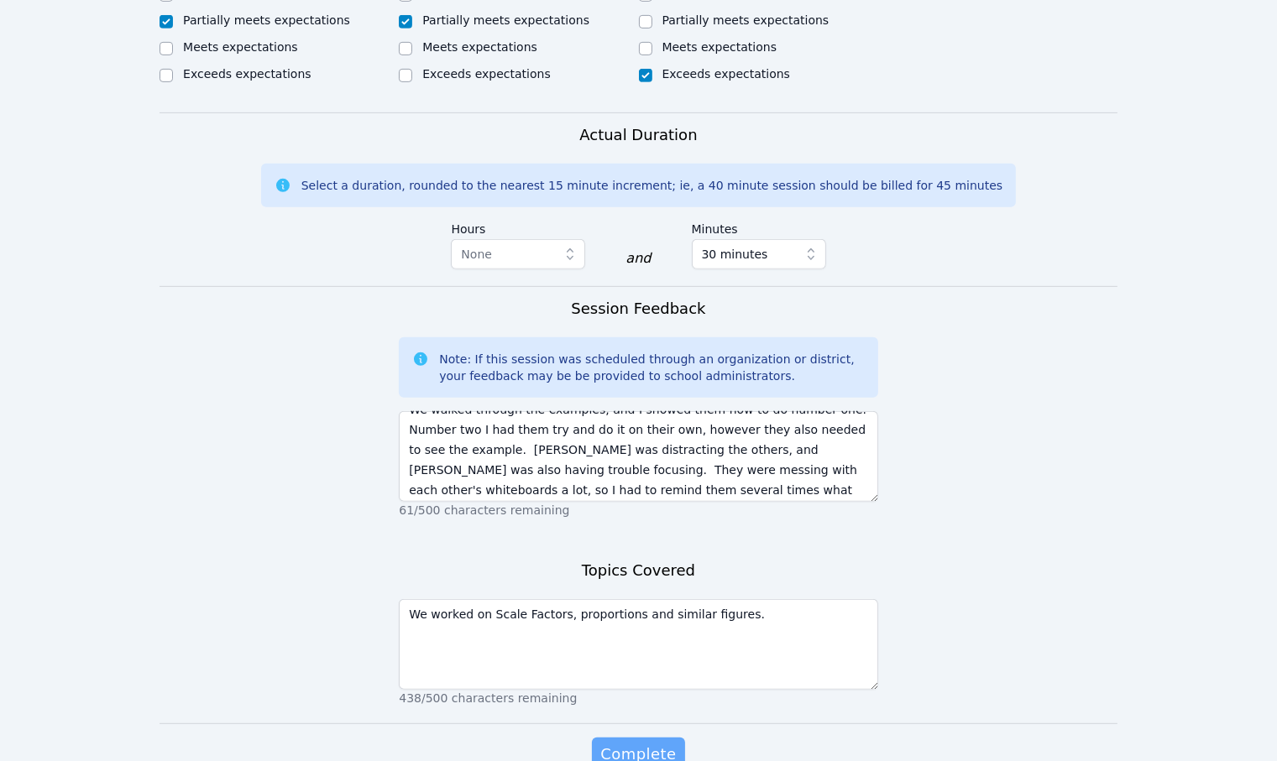
click at [630, 730] on span "Complete" at bounding box center [638, 755] width 76 height 24
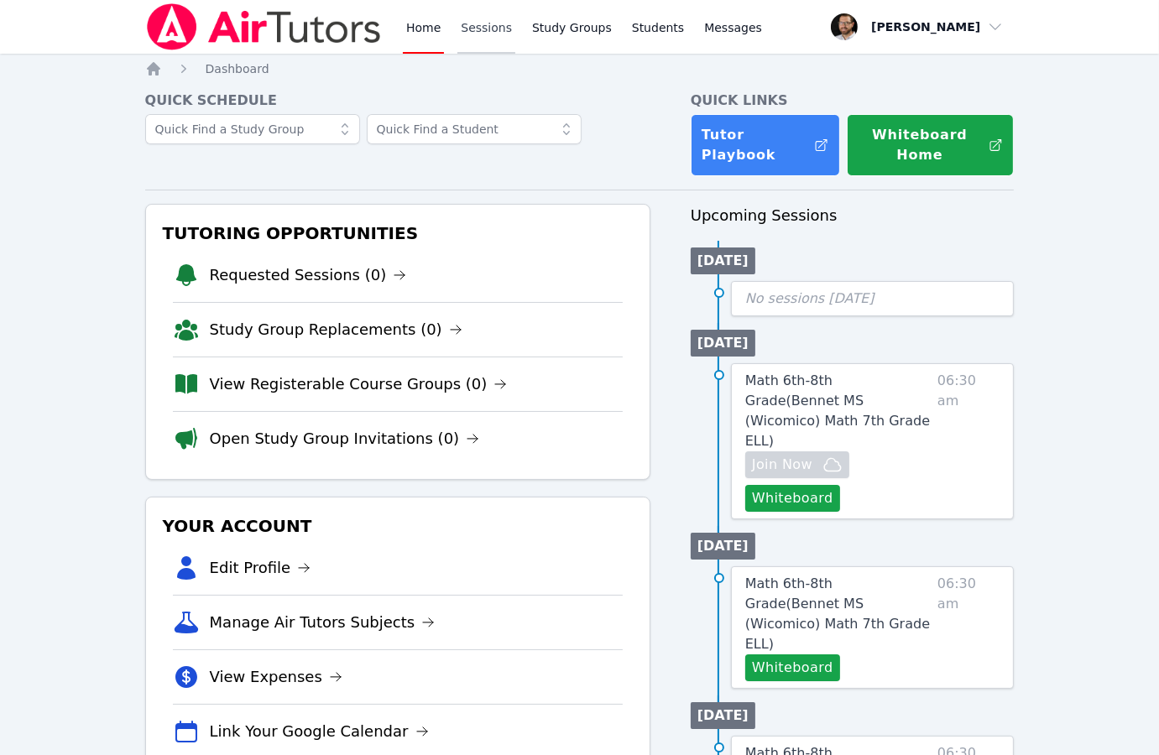
click at [478, 32] on link "Sessions" at bounding box center [486, 27] width 58 height 54
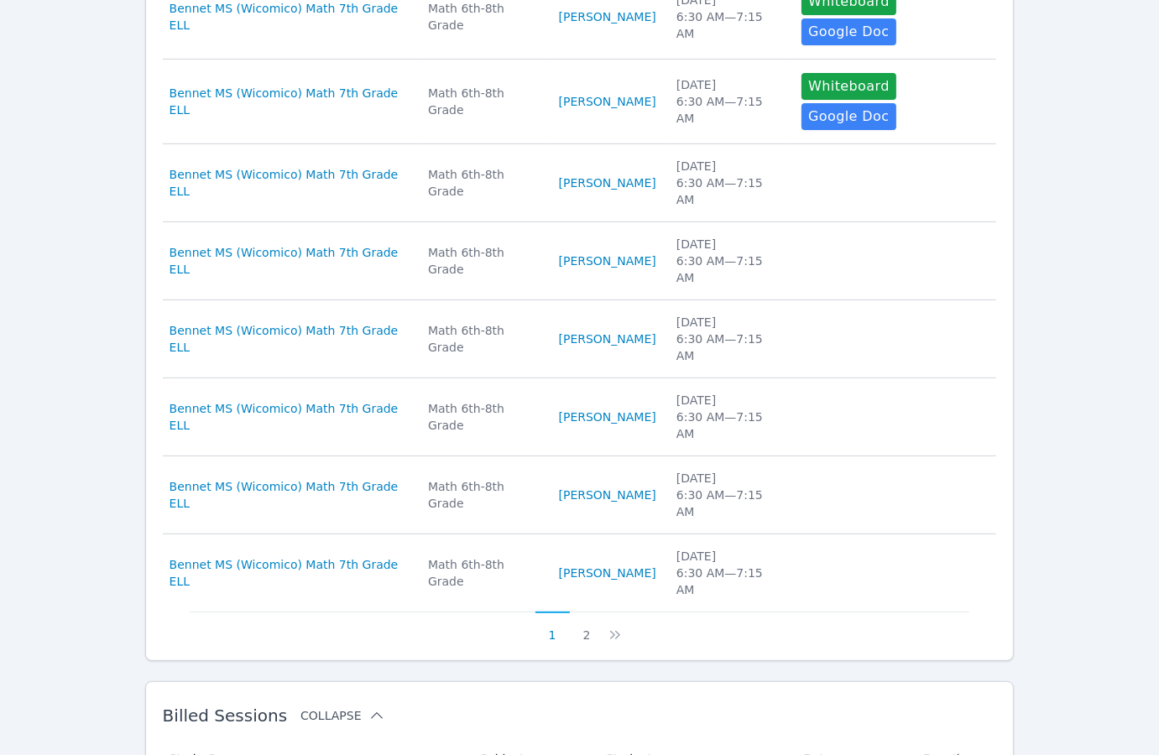
scroll to position [754, 0]
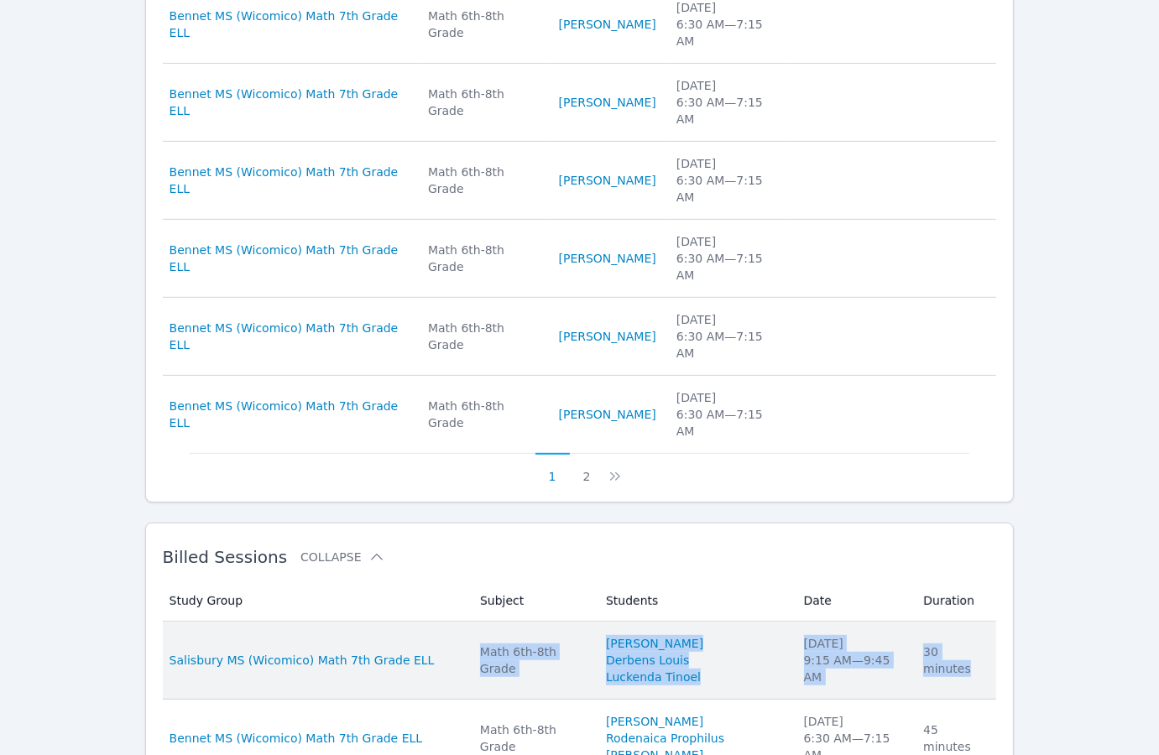
drag, startPoint x: 466, startPoint y: 463, endPoint x: 961, endPoint y: 488, distance: 495.8
click at [961, 622] on tr "Study Group Salisbury MS ([PERSON_NAME]) Math 7th Grade ELL Subject Math 6th-8t…" at bounding box center [580, 661] width 834 height 78
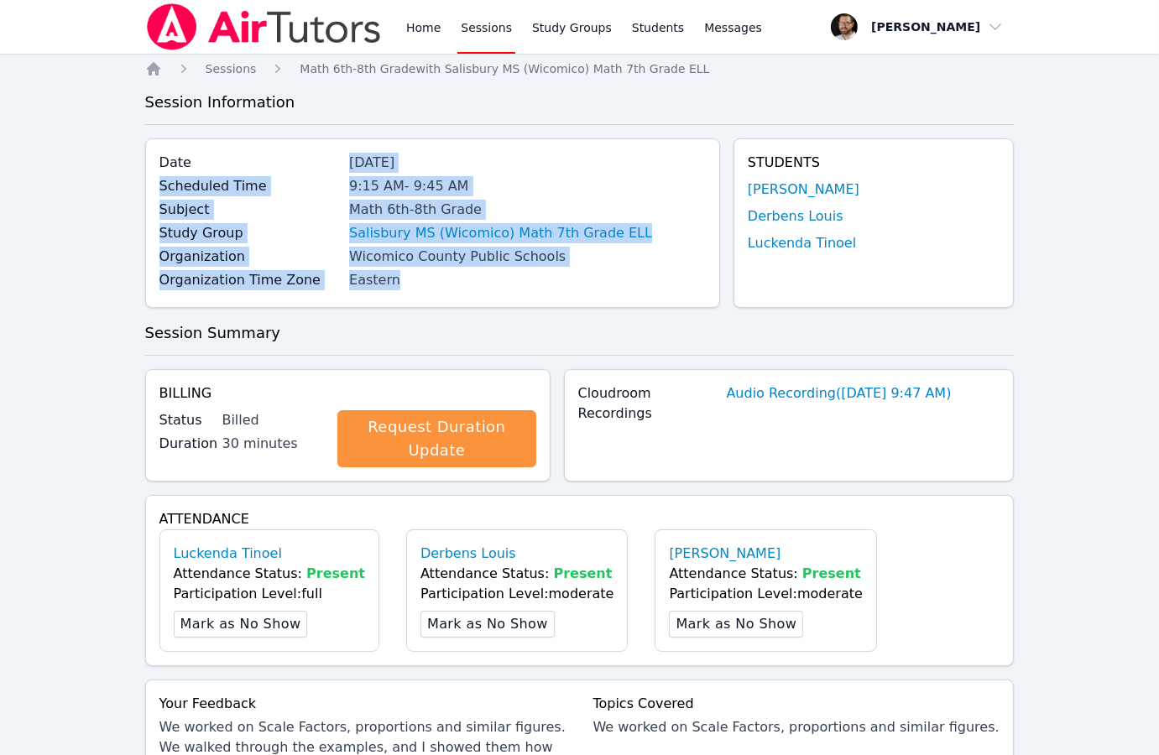
drag, startPoint x: 349, startPoint y: 163, endPoint x: 658, endPoint y: 271, distance: 327.3
click at [658, 271] on div "Date [DATE] Scheduled Time 9:15 AM - 9:45 AM Subject Math 6th-8th Grade Study G…" at bounding box center [432, 223] width 575 height 170
copy div "[DATE] Scheduled Time 9:15 AM - 9:45 AM Subject Math 6th-8th Grade Study Group …"
